Goal: Task Accomplishment & Management: Manage account settings

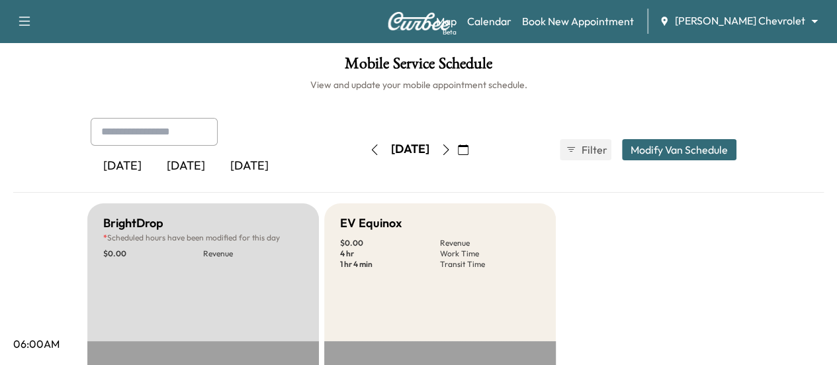
click at [363, 150] on button "button" at bounding box center [374, 149] width 23 height 21
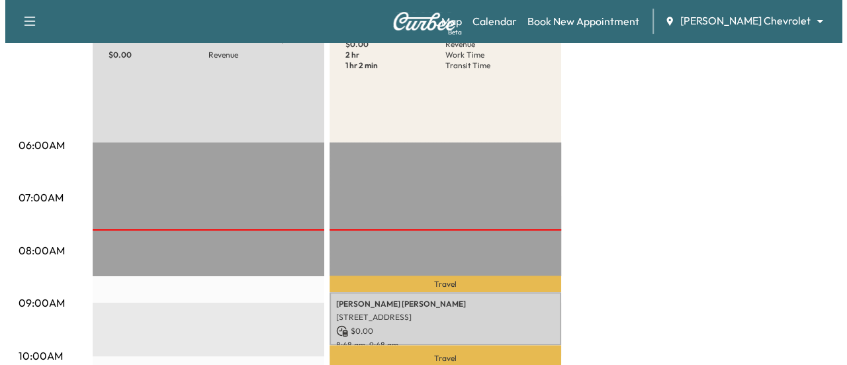
scroll to position [265, 0]
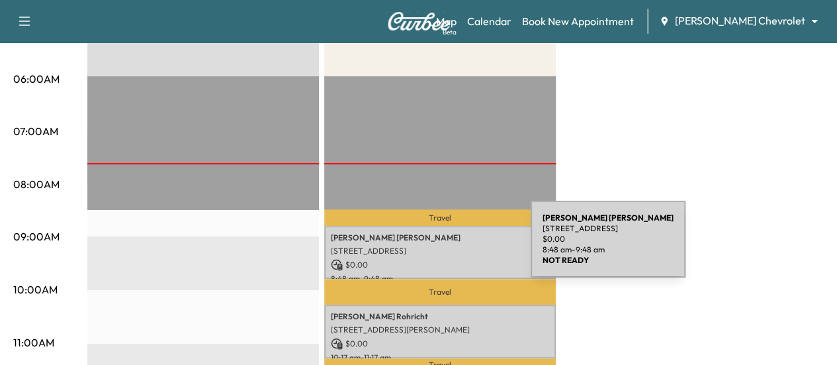
click at [432, 247] on p "[STREET_ADDRESS]" at bounding box center [440, 251] width 218 height 11
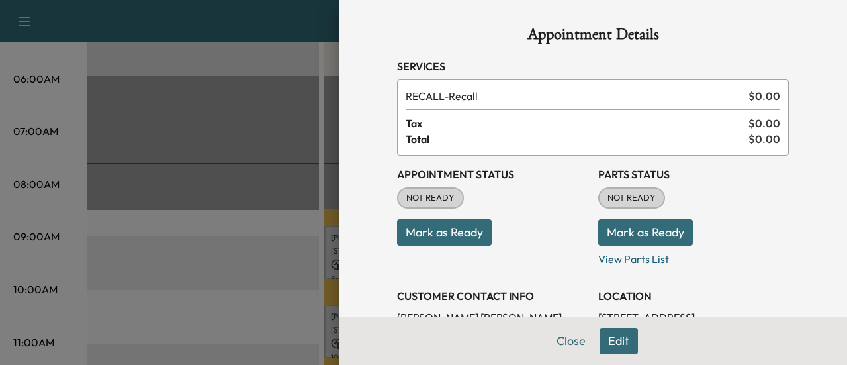
click at [634, 238] on button "Mark as Ready" at bounding box center [645, 232] width 95 height 26
click at [470, 242] on button "Mark as Ready" at bounding box center [444, 232] width 95 height 26
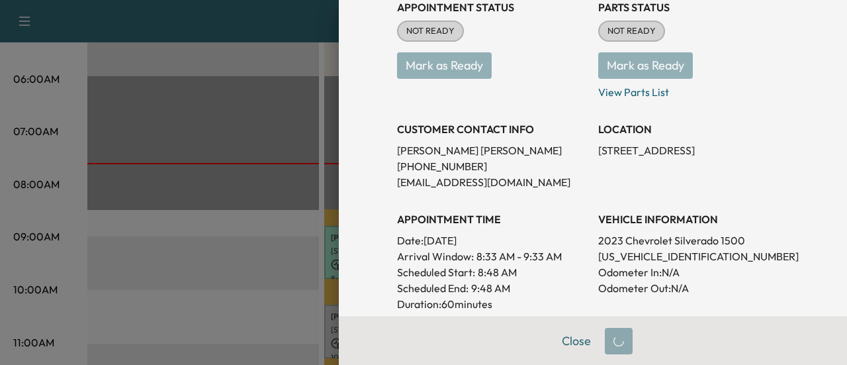
scroll to position [199, 0]
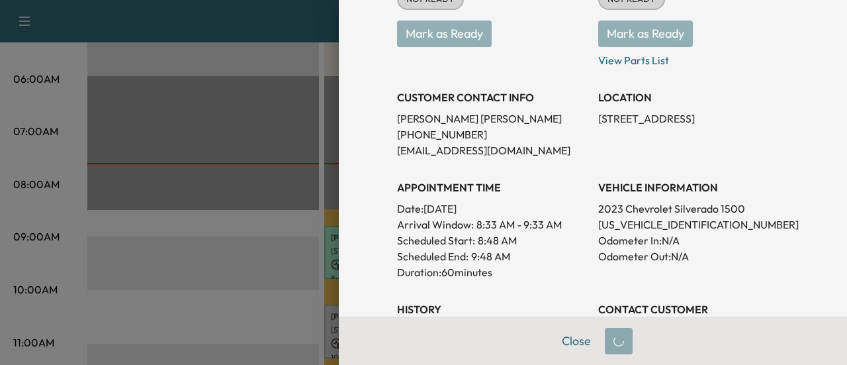
click at [640, 223] on p "[US_VEHICLE_IDENTIFICATION_NUMBER]" at bounding box center [693, 224] width 191 height 16
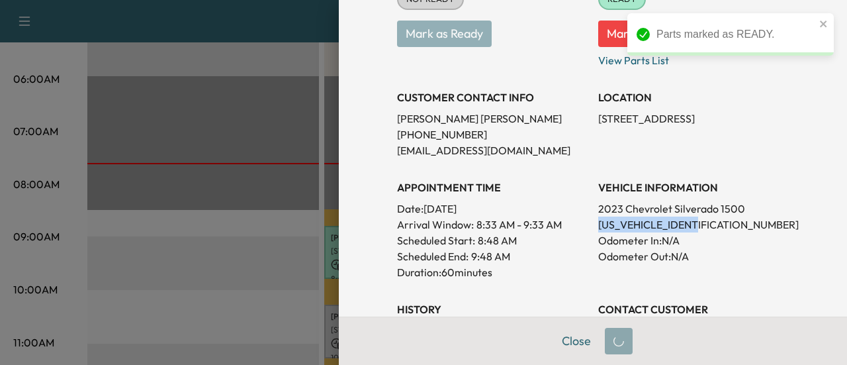
copy p "[US_VEHICLE_IDENTIFICATION_NUMBER]"
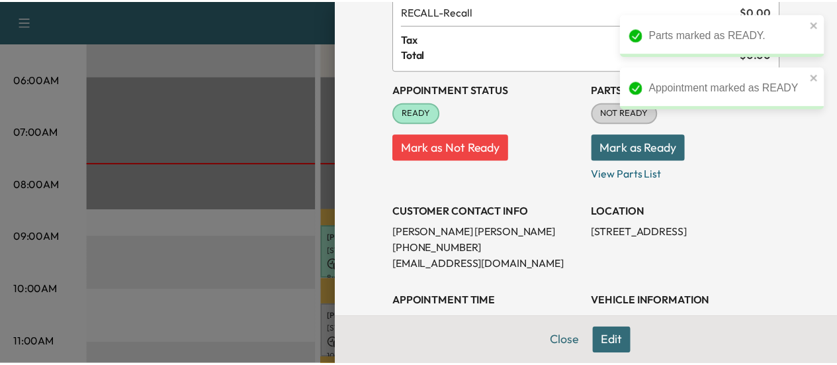
scroll to position [66, 0]
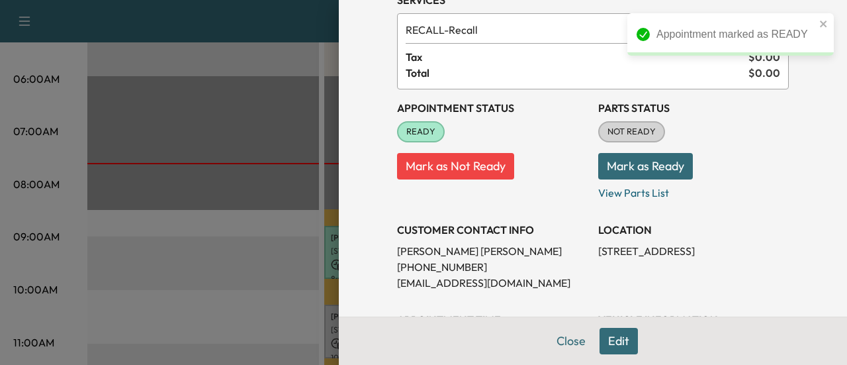
click at [626, 165] on button "Mark as Ready" at bounding box center [645, 166] width 95 height 26
click at [563, 338] on button "Close" at bounding box center [571, 341] width 46 height 26
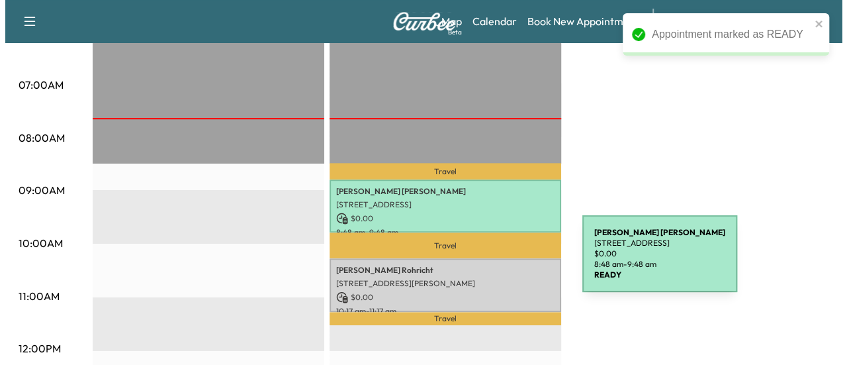
scroll to position [331, 0]
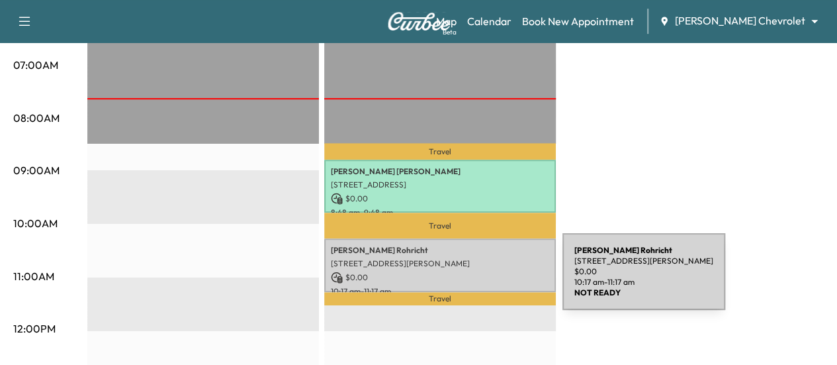
click at [463, 279] on p "$ 0.00" at bounding box center [440, 277] width 218 height 12
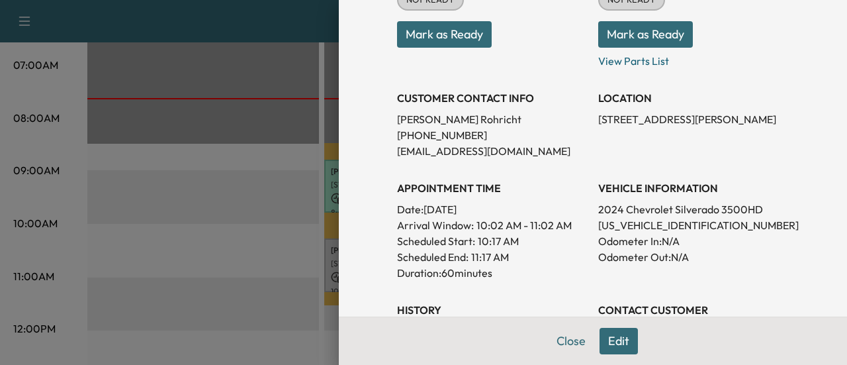
scroll to position [199, 0]
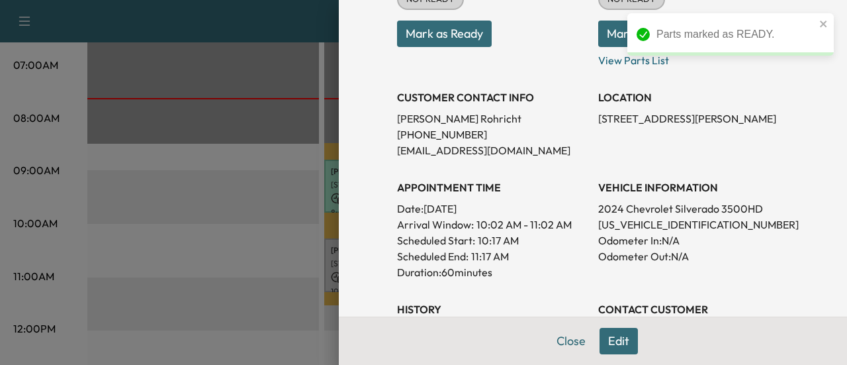
click at [642, 224] on p "[US_VEHICLE_IDENTIFICATION_NUMBER]" at bounding box center [693, 224] width 191 height 16
copy p "[US_VEHICLE_IDENTIFICATION_NUMBER]"
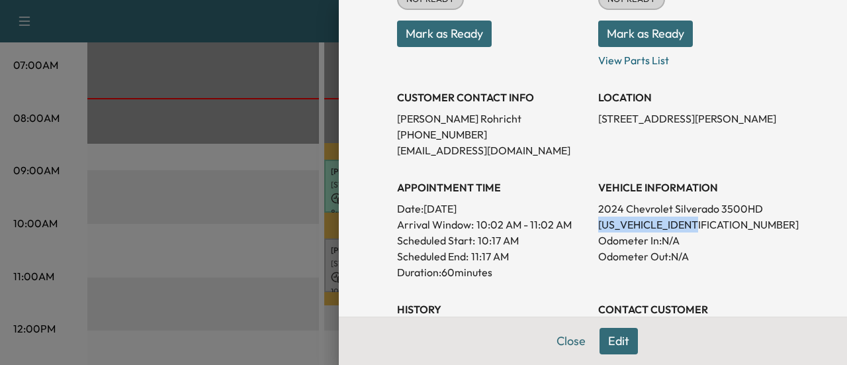
click at [444, 27] on button "Mark as Ready" at bounding box center [444, 34] width 95 height 26
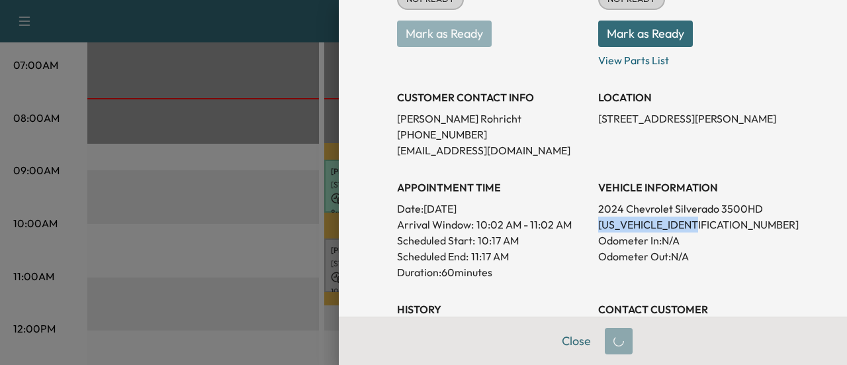
click at [626, 23] on button "Mark as Ready" at bounding box center [645, 34] width 95 height 26
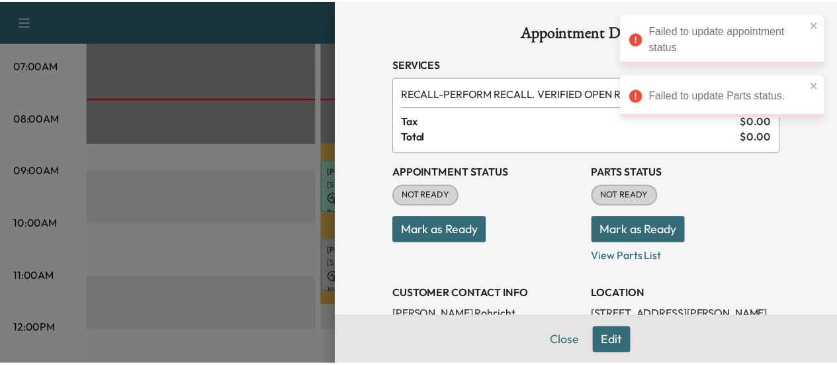
scroll to position [0, 0]
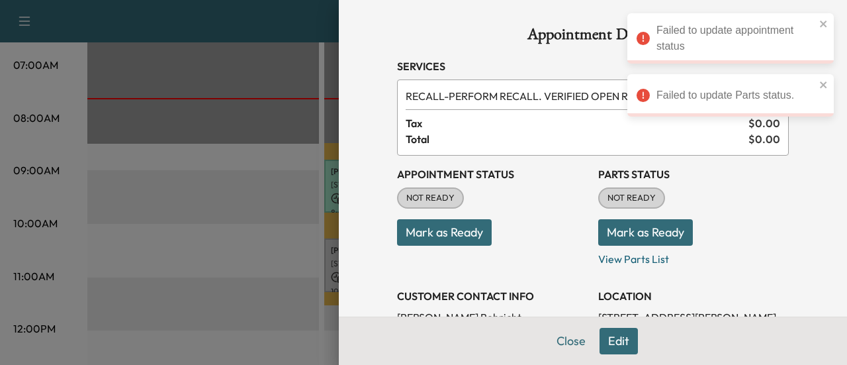
click at [455, 228] on button "Mark as Ready" at bounding box center [444, 232] width 95 height 26
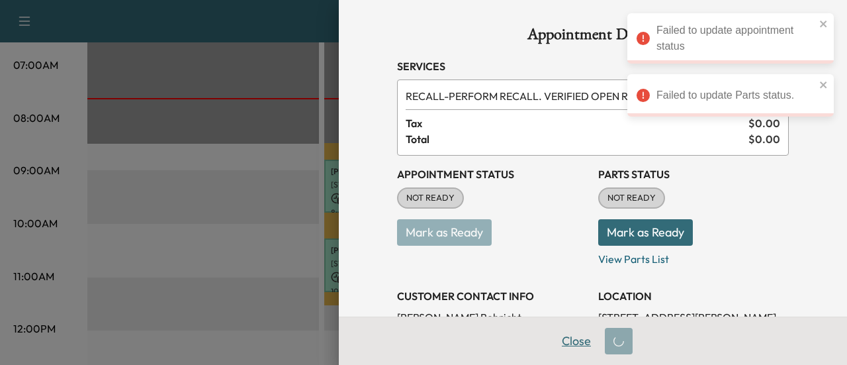
click at [560, 342] on button "Close" at bounding box center [576, 341] width 46 height 26
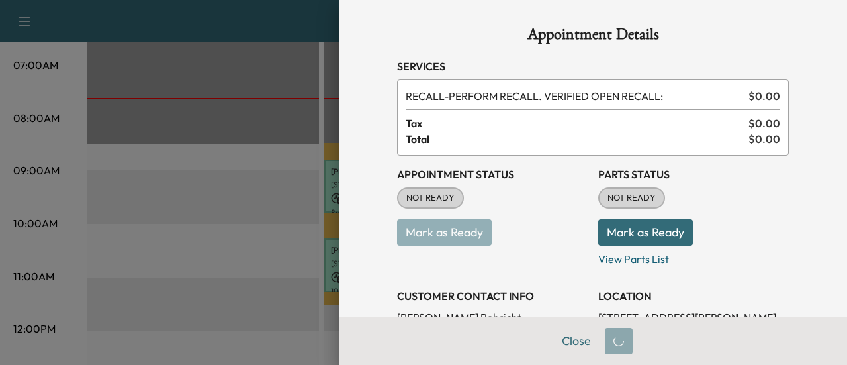
click at [573, 341] on button "Close" at bounding box center [576, 341] width 46 height 26
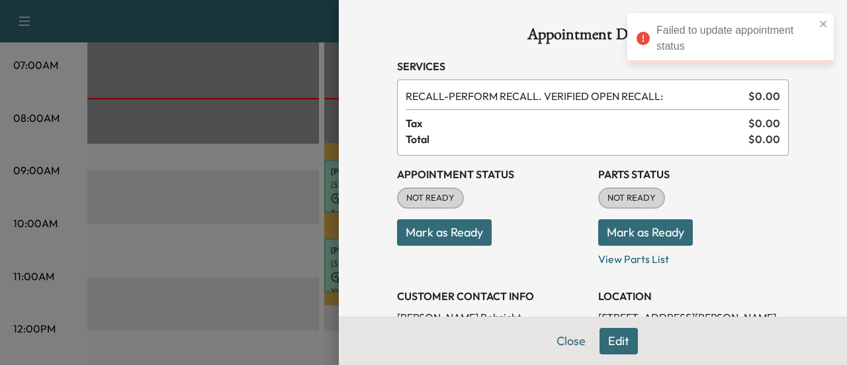
click at [164, 215] on div at bounding box center [423, 182] width 847 height 365
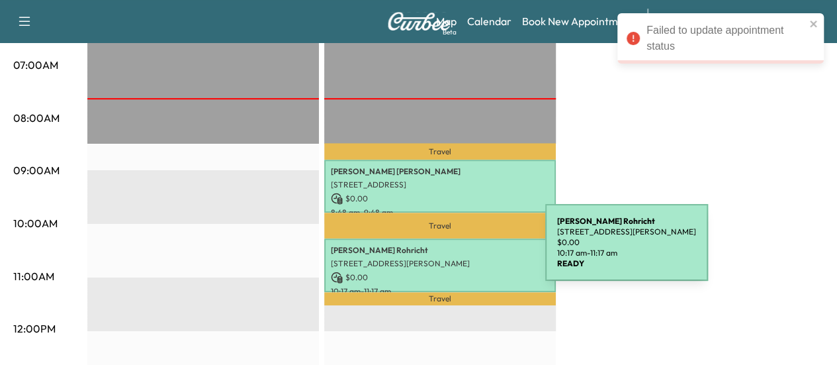
click at [446, 250] on p "[PERSON_NAME]" at bounding box center [440, 250] width 218 height 11
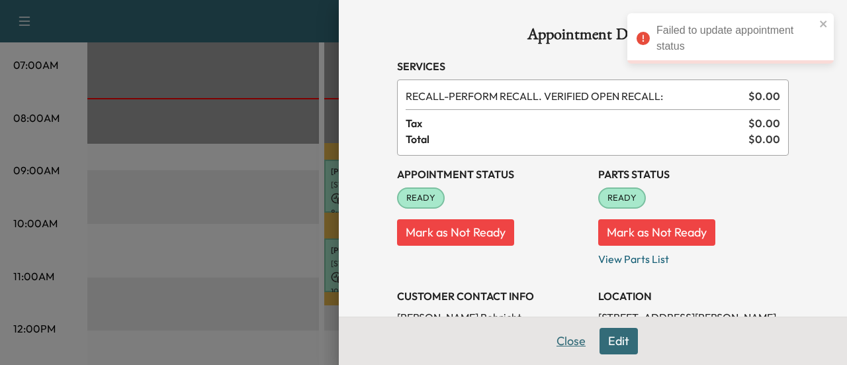
click at [563, 334] on button "Close" at bounding box center [571, 341] width 46 height 26
